Goal: Information Seeking & Learning: Check status

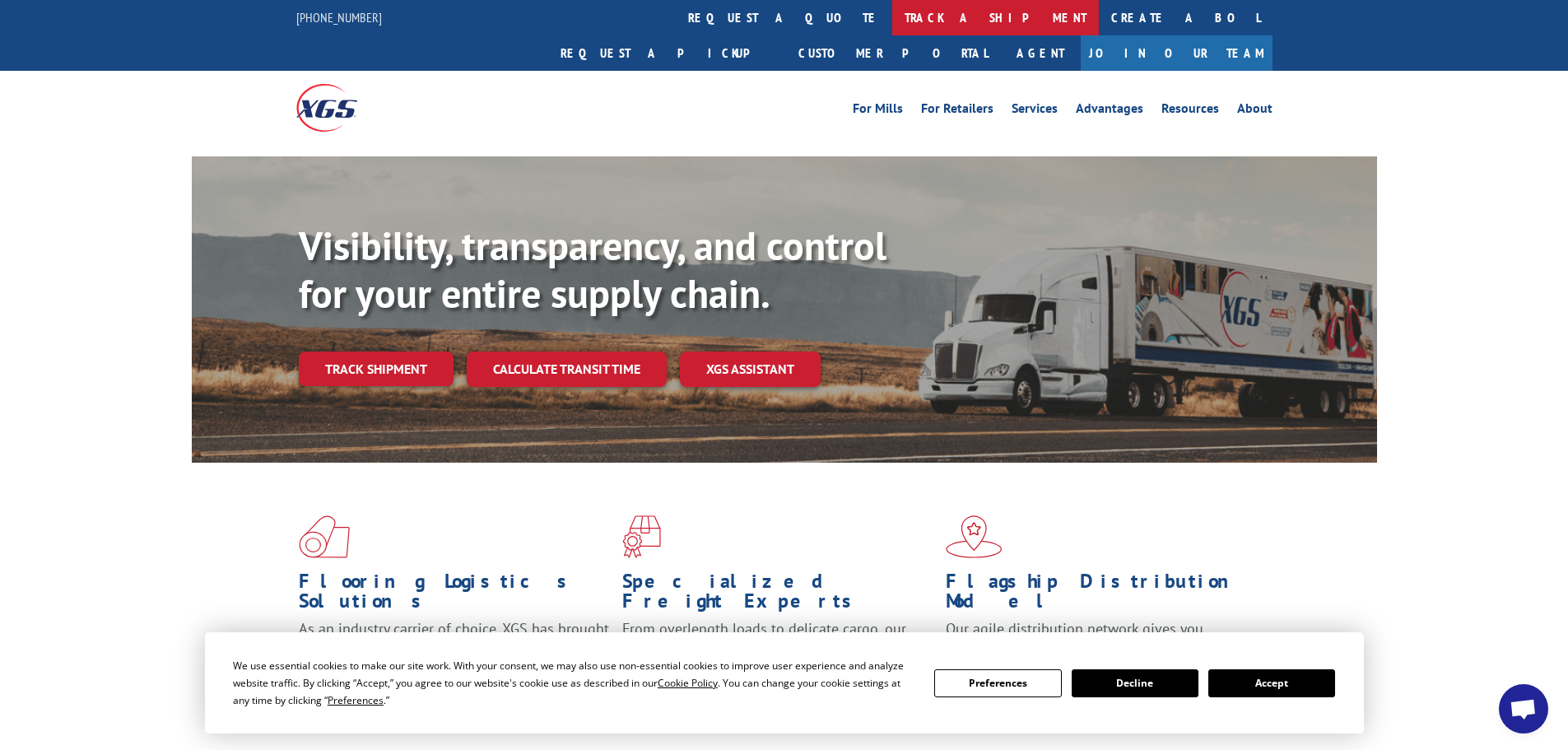
click at [892, 19] on link "track a shipment" at bounding box center [995, 18] width 207 height 36
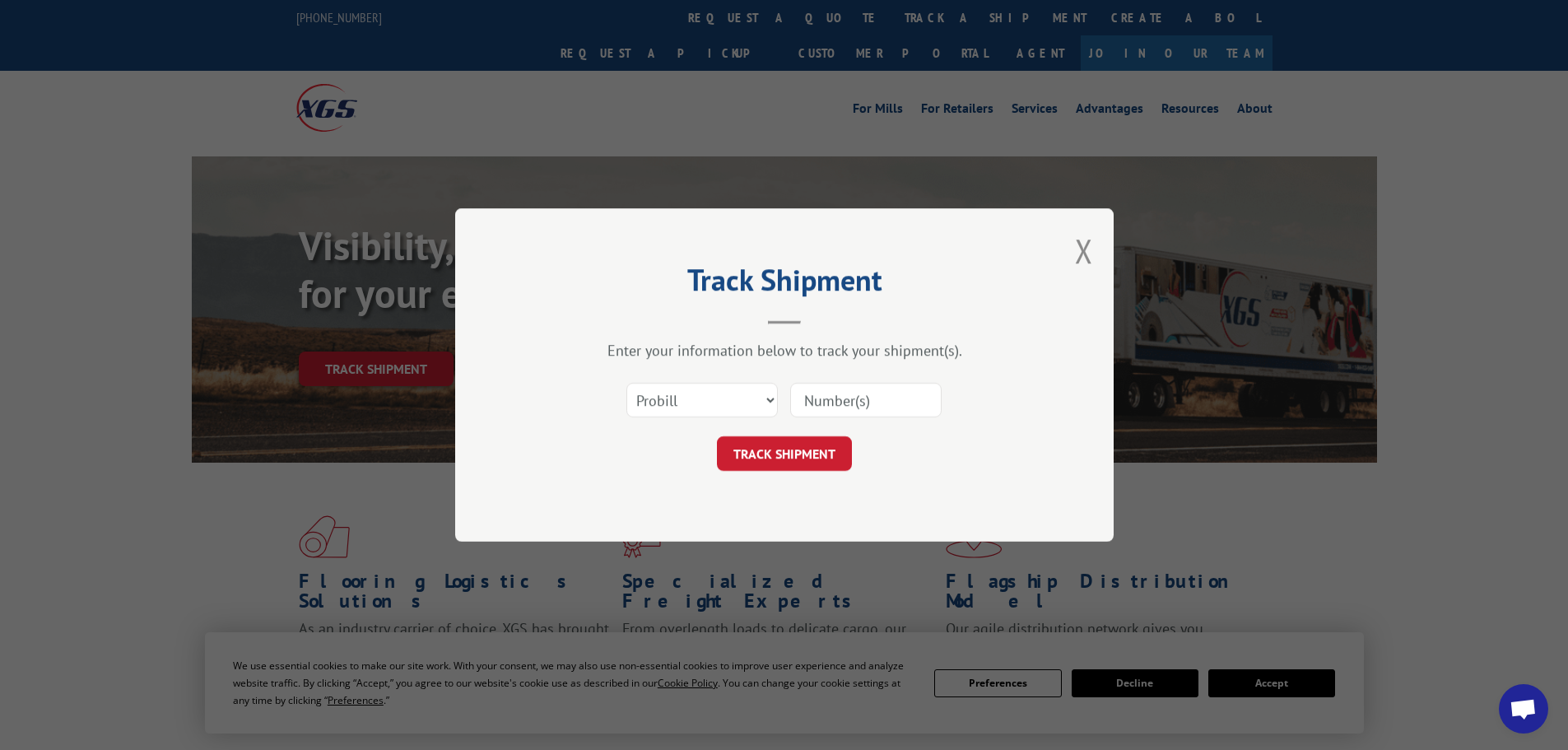
click at [862, 394] on input at bounding box center [866, 400] width 151 height 35
paste input "CP-029929.A"
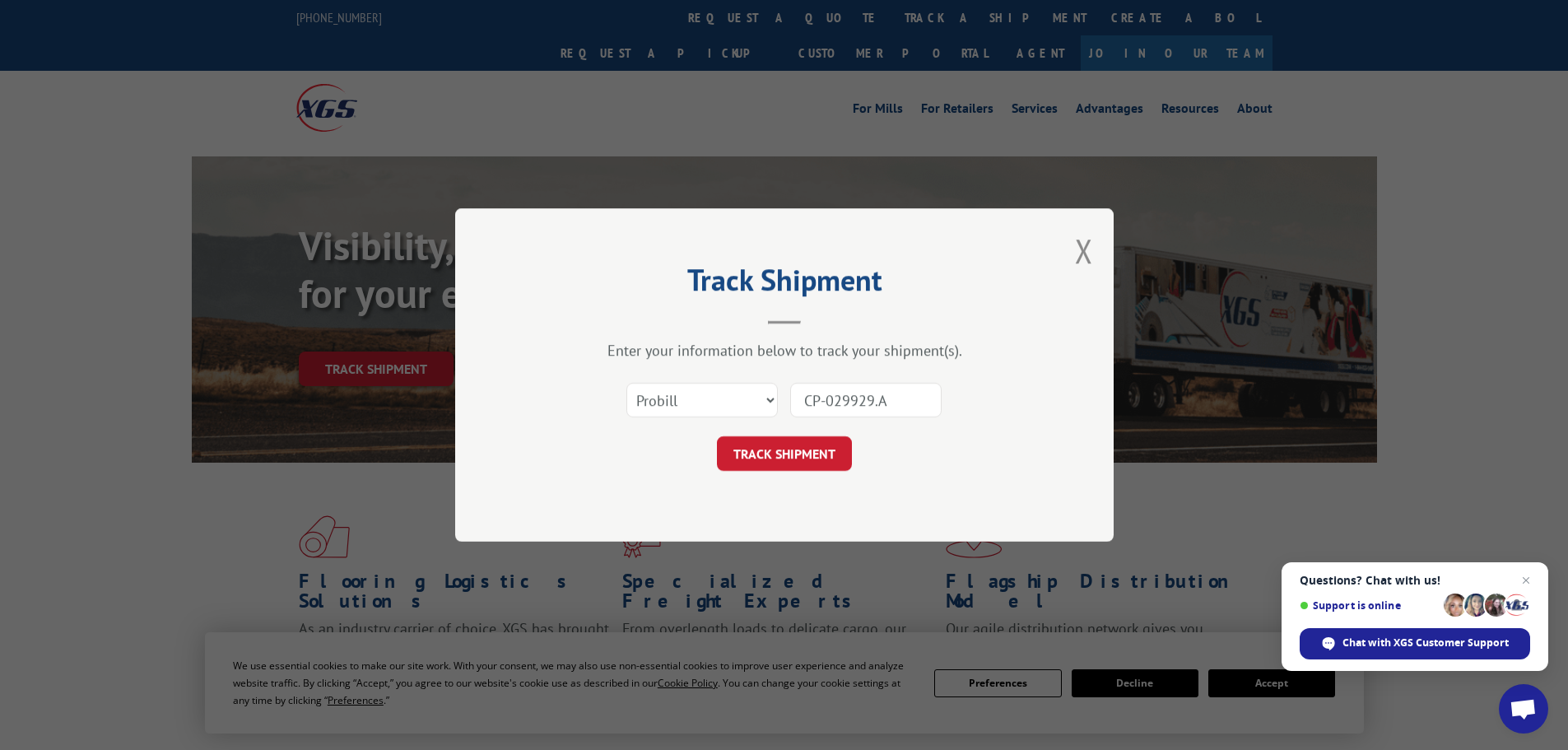
type input "CP-029929.A"
click at [730, 397] on select "Select category... Probill BOL PO" at bounding box center [701, 400] width 151 height 35
click at [824, 460] on button "TRACK SHIPMENT" at bounding box center [785, 453] width 135 height 35
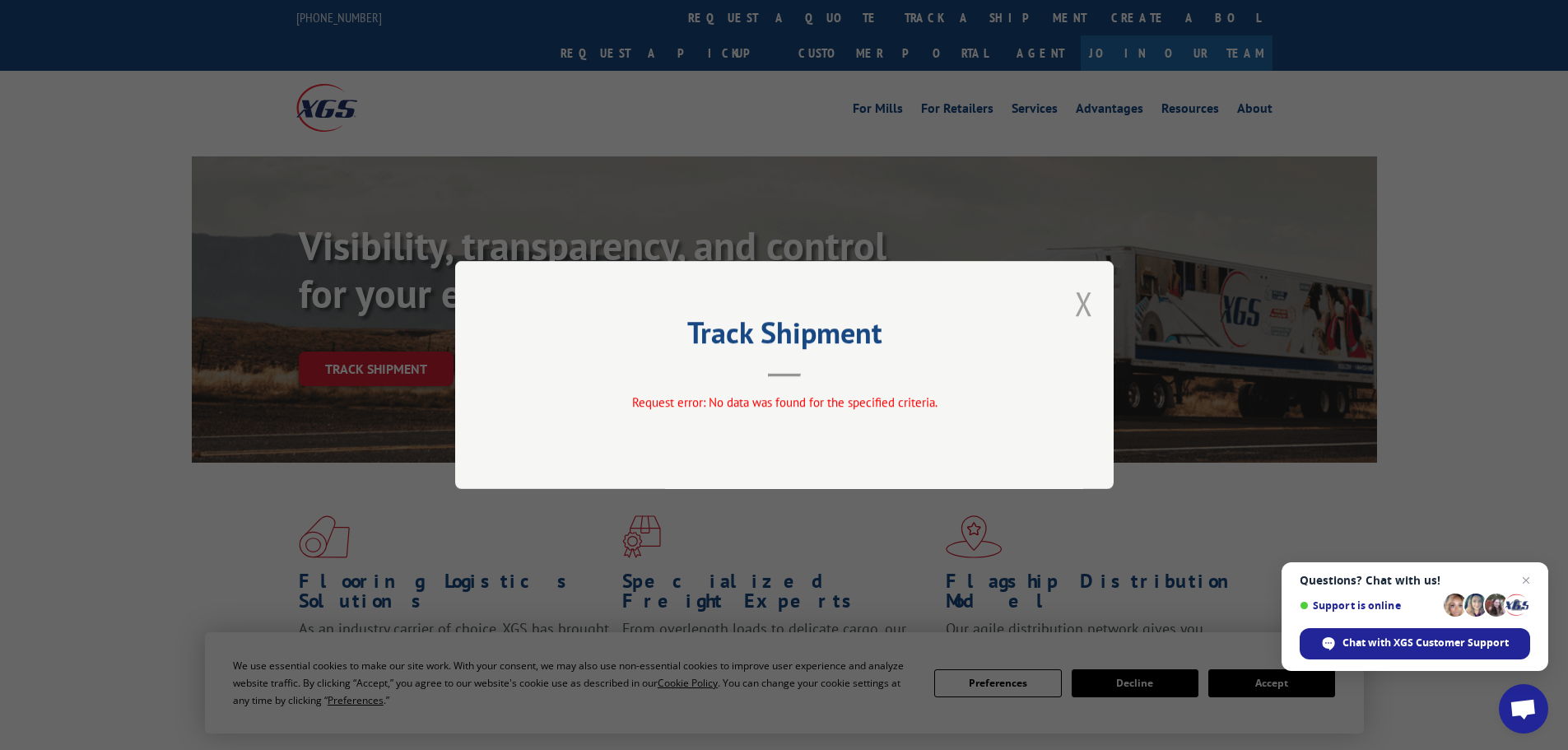
click at [1084, 305] on button "Close modal" at bounding box center [1084, 303] width 18 height 43
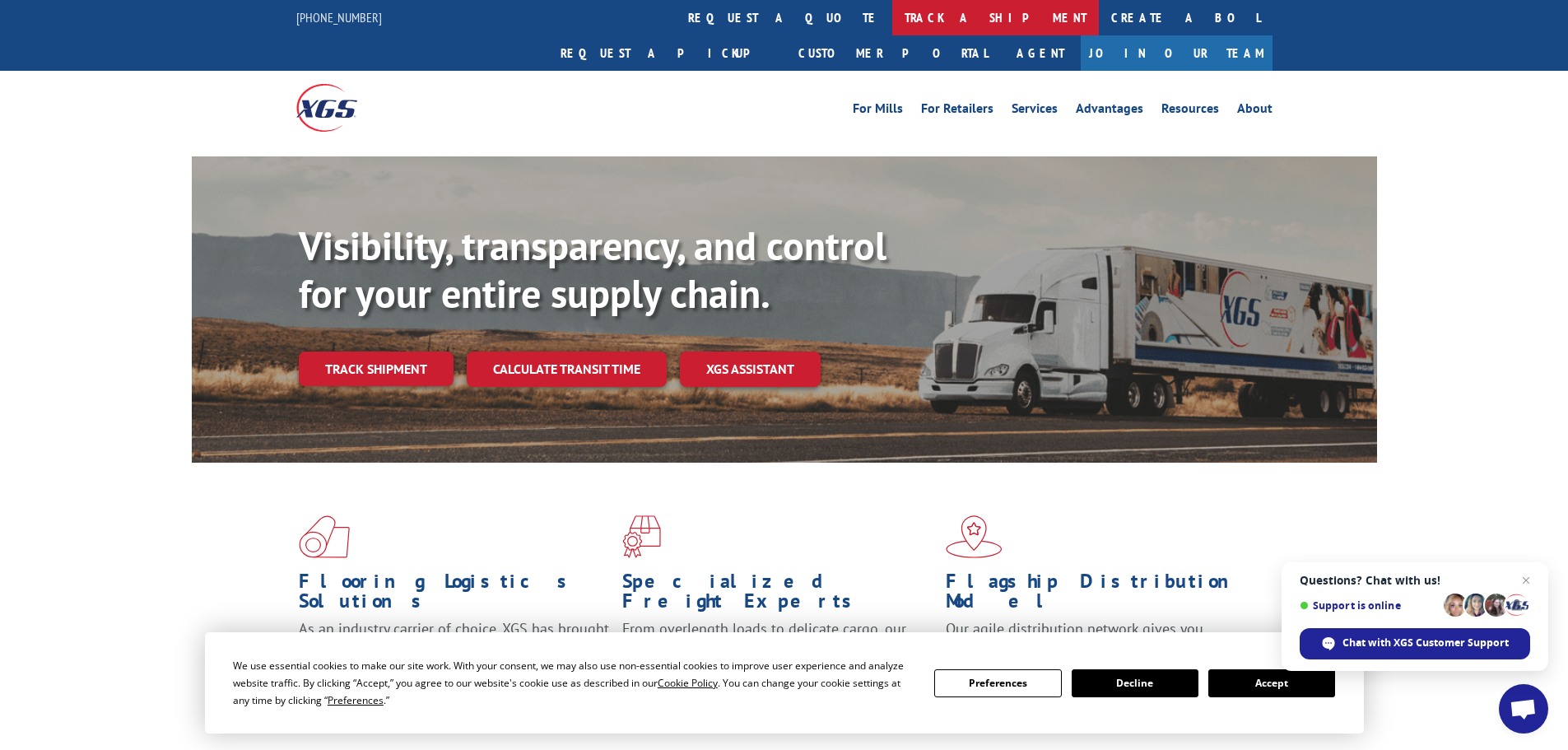
click at [892, 10] on link "track a shipment" at bounding box center [995, 18] width 207 height 36
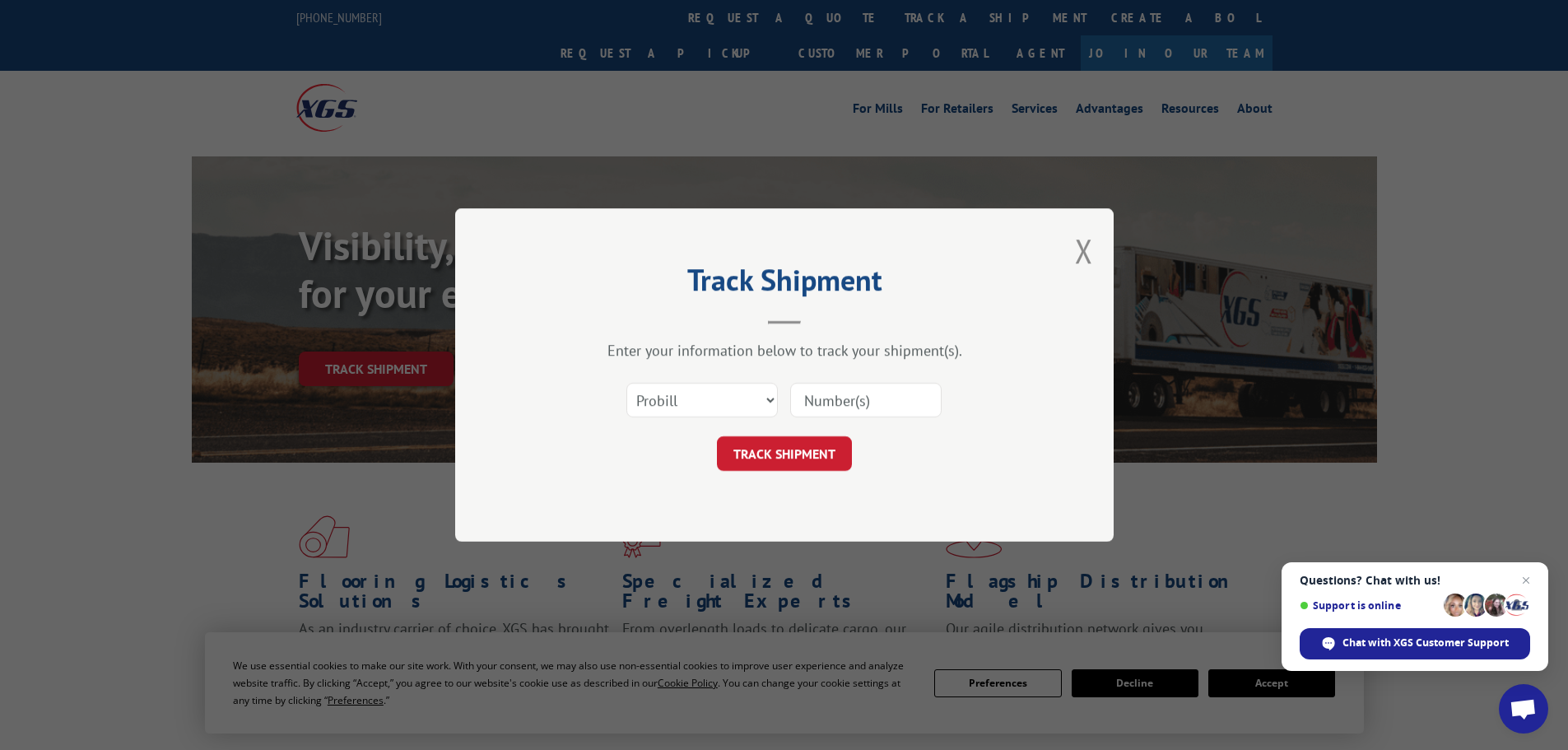
click at [666, 419] on div "Select category... Probill BOL PO" at bounding box center [702, 400] width 150 height 38
click at [666, 402] on select "Select category... Probill BOL PO" at bounding box center [701, 400] width 151 height 35
select select "bol"
click at [626, 383] on select "Select category... Probill BOL PO" at bounding box center [701, 400] width 151 height 35
drag, startPoint x: 841, startPoint y: 393, endPoint x: 838, endPoint y: 411, distance: 18.2
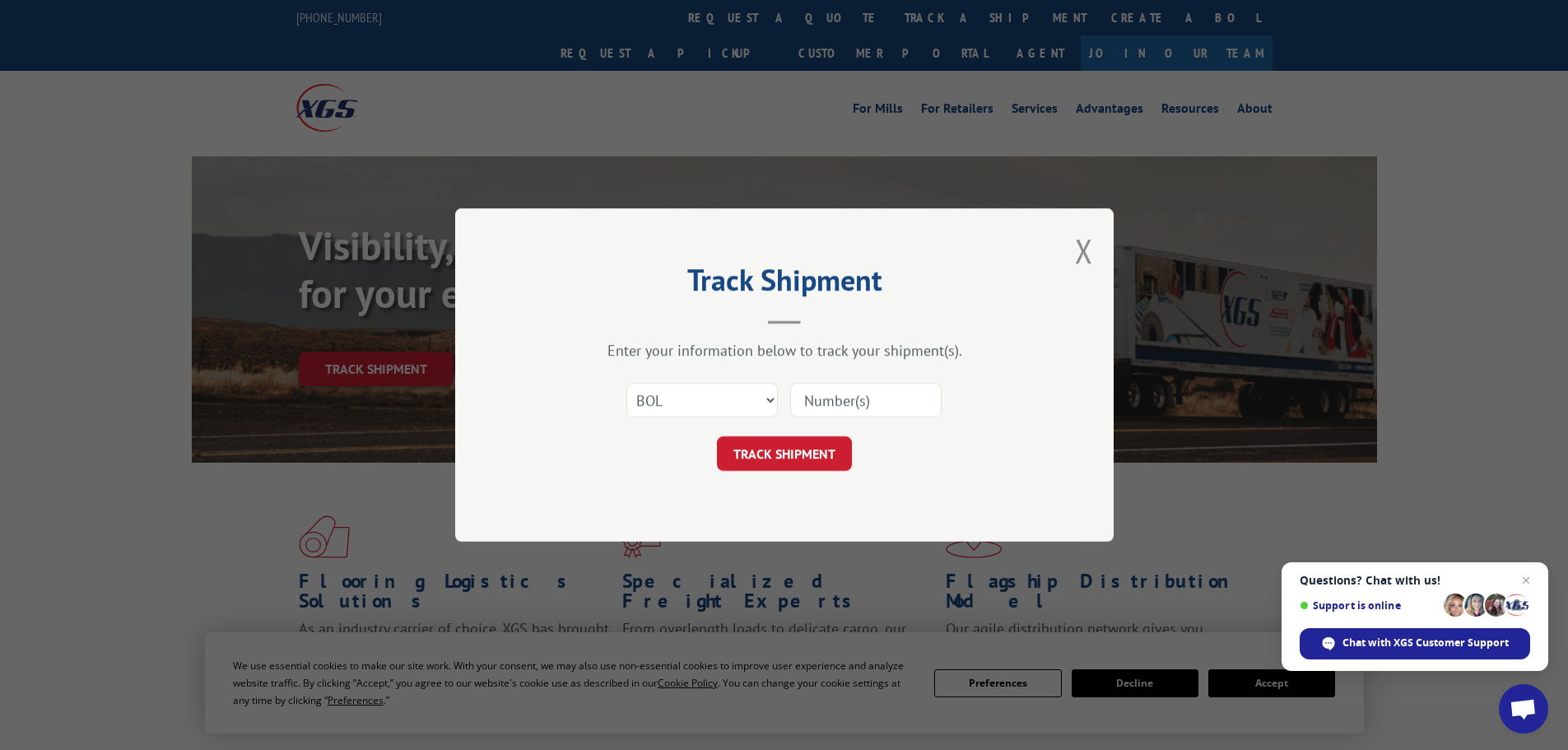
click at [841, 393] on input at bounding box center [866, 400] width 151 height 35
paste input "CP-029929.A"
type input "CP-029929.A"
click at [772, 460] on button "TRACK SHIPMENT" at bounding box center [785, 453] width 135 height 35
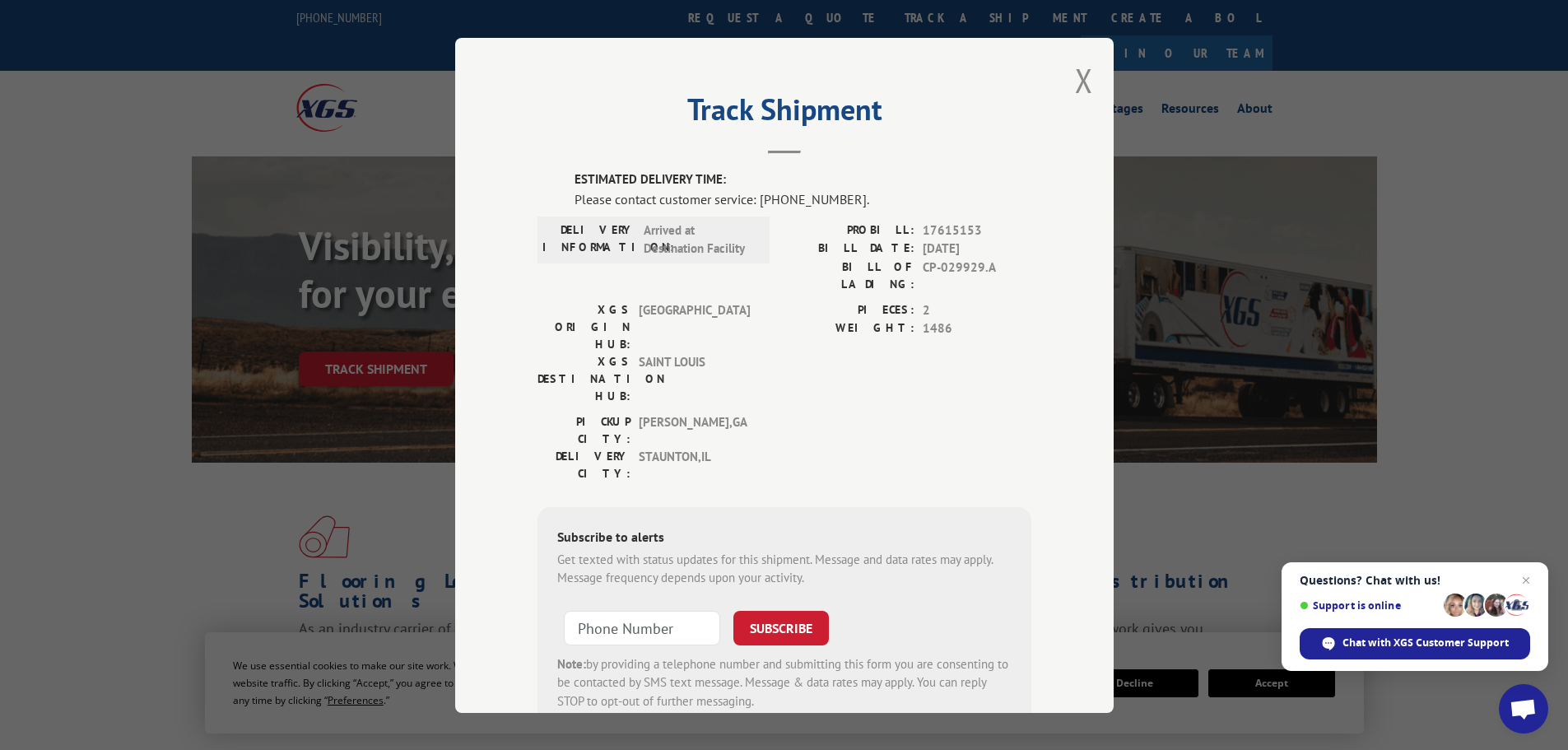
click at [638, 300] on span "[GEOGRAPHIC_DATA]" at bounding box center [694, 326] width 111 height 52
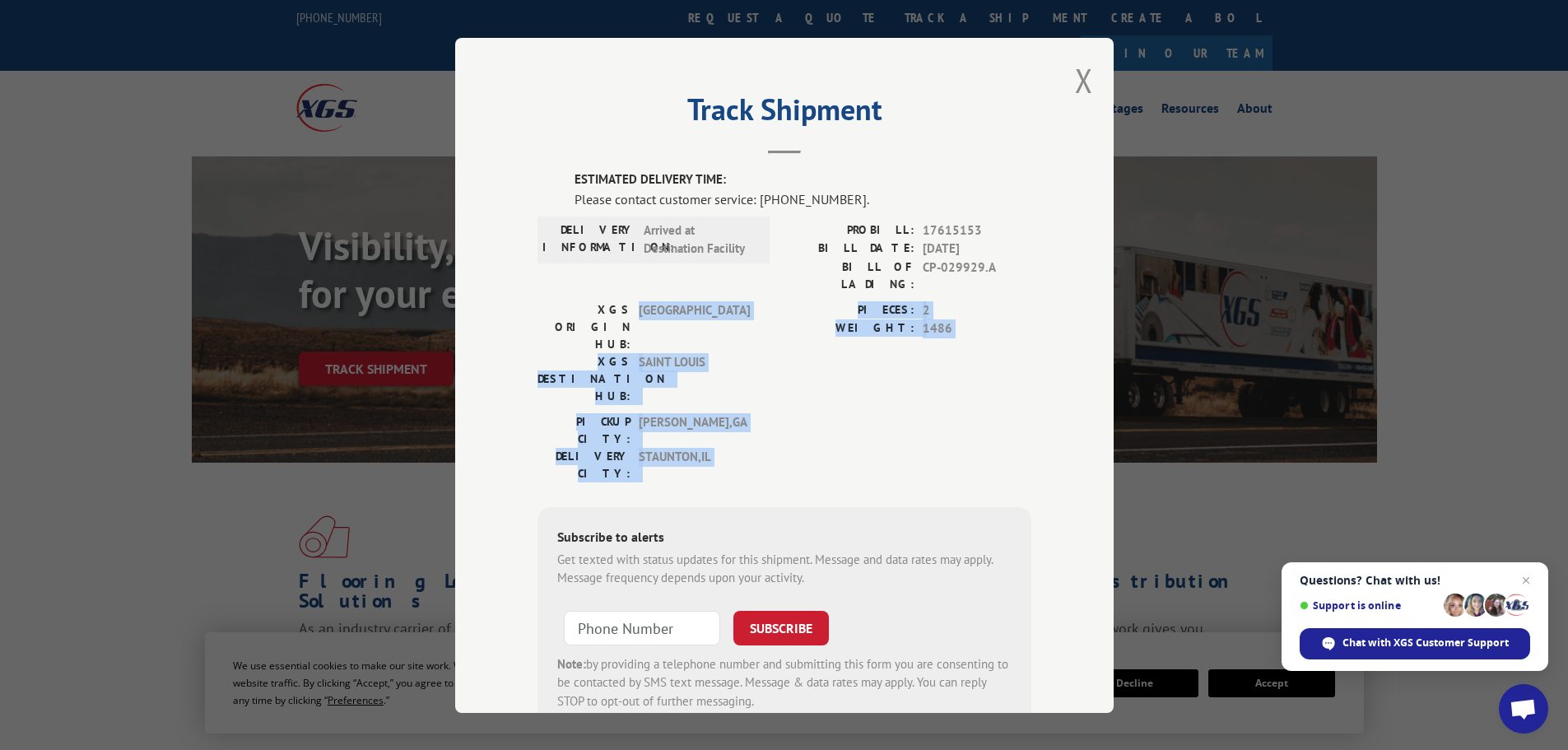
drag, startPoint x: 638, startPoint y: 291, endPoint x: 730, endPoint y: 388, distance: 133.7
click at [730, 388] on div "ESTIMATED DELIVERY TIME: Please contact customer service: [PHONE_NUMBER]. DELIV…" at bounding box center [785, 450] width 494 height 559
click at [832, 412] on div "PICKUP CITY: [GEOGRAPHIC_DATA] , [GEOGRAPHIC_DATA] DELIVERY CITY: [GEOGRAPHIC_D…" at bounding box center [785, 451] width 494 height 77
